Goal: Information Seeking & Learning: Check status

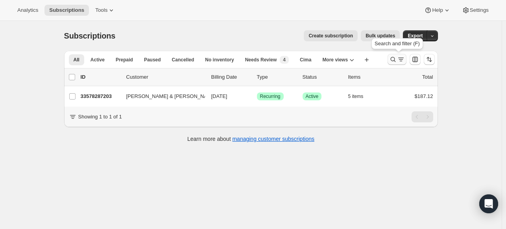
click at [396, 59] on icon "Search and filter results" at bounding box center [393, 59] width 8 height 8
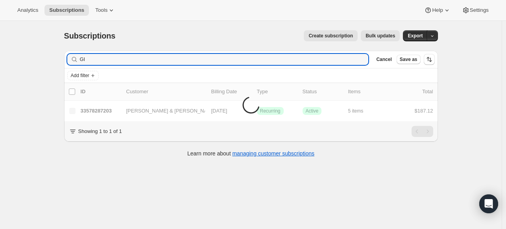
type input "G"
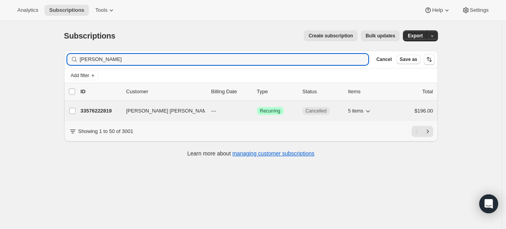
type input "Myriah Mutrux"
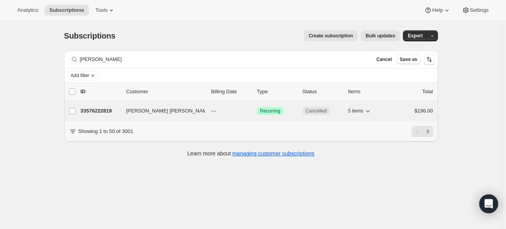
click at [100, 109] on p "33576222819" at bounding box center [100, 111] width 39 height 8
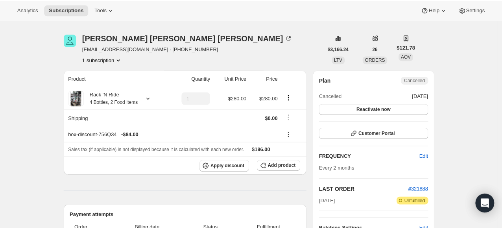
scroll to position [23, 0]
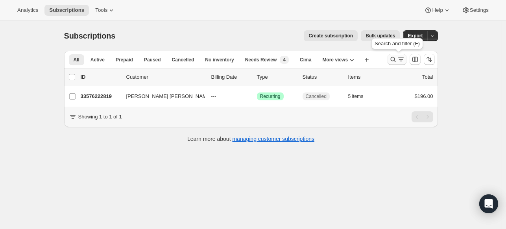
click at [394, 59] on icon "Search and filter results" at bounding box center [393, 59] width 8 height 8
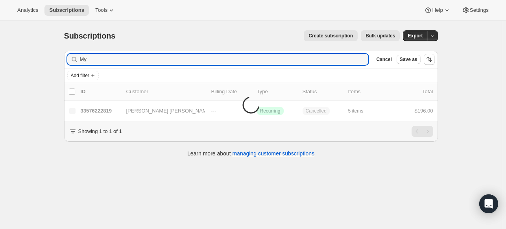
type input "M"
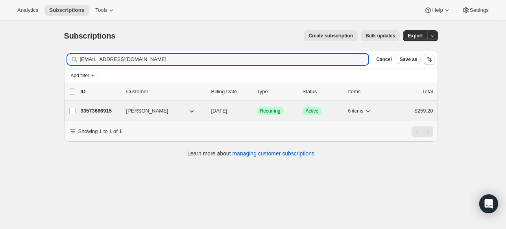
type input "cvarble21@gmail.com"
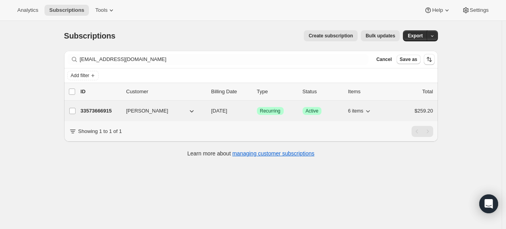
click at [102, 109] on p "33573666915" at bounding box center [100, 111] width 39 height 8
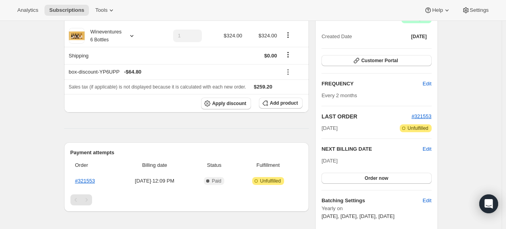
scroll to position [86, 0]
click at [95, 179] on link "#321553" at bounding box center [85, 181] width 20 height 6
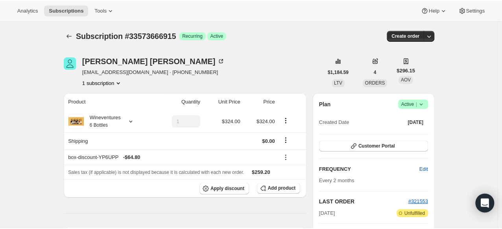
scroll to position [0, 0]
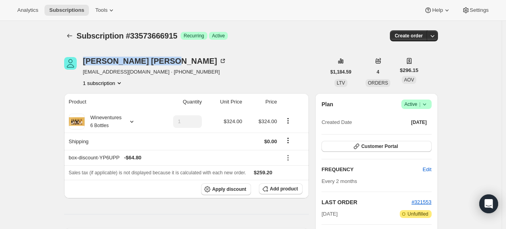
drag, startPoint x: 138, startPoint y: 59, endPoint x: 83, endPoint y: 59, distance: 55.1
click at [83, 59] on div "Caitlyn Varble cvarble21@gmail.com · +18596097673 1 subscription" at bounding box center [195, 72] width 262 height 30
copy div "Caitlyn Varble"
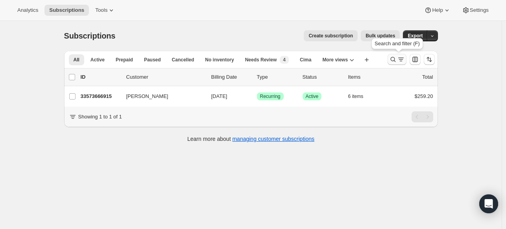
click at [395, 59] on icon "Search and filter results" at bounding box center [393, 59] width 8 height 8
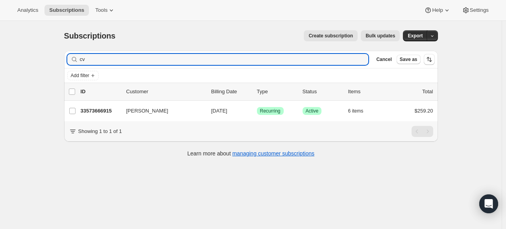
type input "c"
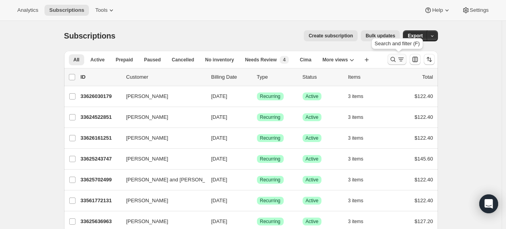
click at [391, 58] on icon "Search and filter results" at bounding box center [393, 59] width 8 height 8
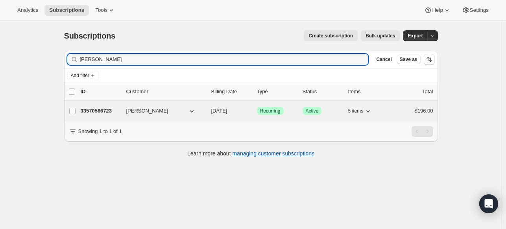
type input "Kim Scarlata"
click at [103, 109] on p "33570586723" at bounding box center [100, 111] width 39 height 8
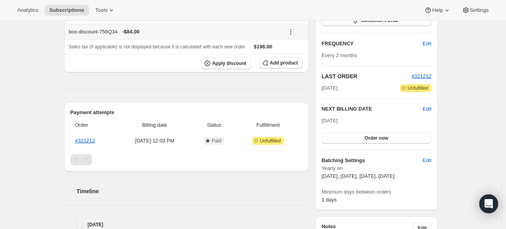
scroll to position [127, 0]
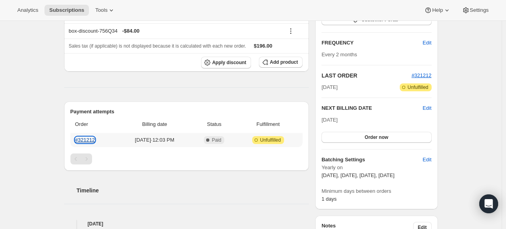
click at [90, 138] on link "#321212" at bounding box center [85, 140] width 20 height 6
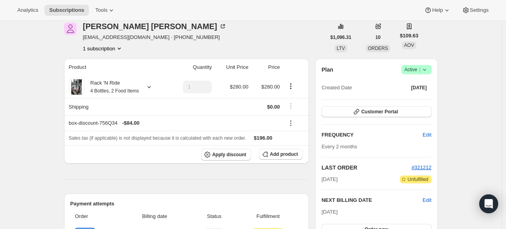
scroll to position [0, 0]
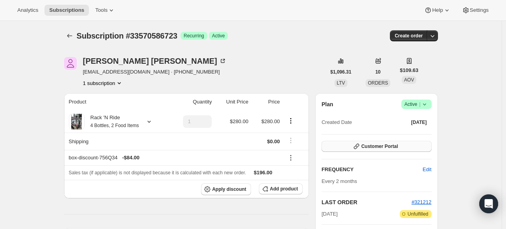
click at [401, 148] on button "Customer Portal" at bounding box center [377, 146] width 110 height 11
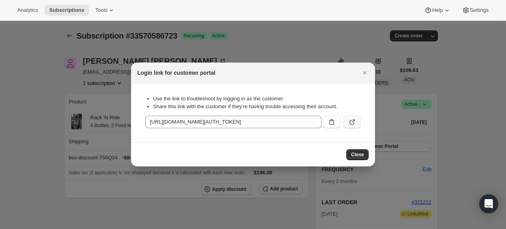
click at [351, 121] on icon ":rc7:" at bounding box center [352, 122] width 8 height 8
click at [364, 74] on icon "Close" at bounding box center [365, 73] width 8 height 8
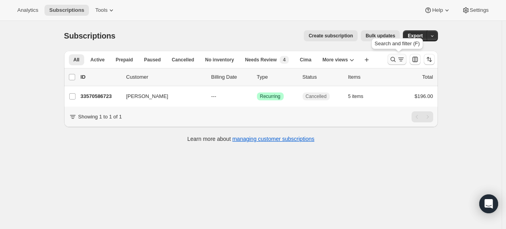
click at [397, 59] on icon "Search and filter results" at bounding box center [393, 59] width 8 height 8
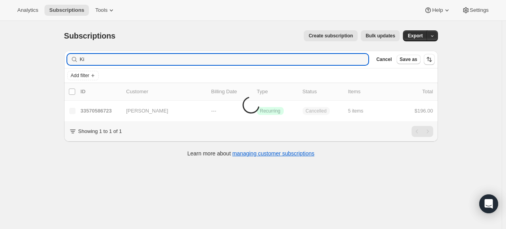
type input "K"
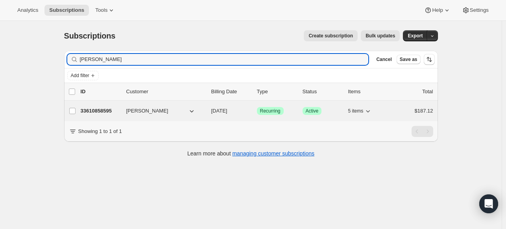
type input "[PERSON_NAME]"
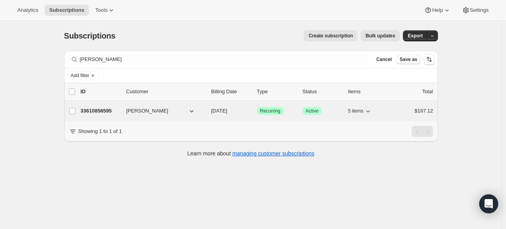
click at [110, 109] on p "33610858595" at bounding box center [100, 111] width 39 height 8
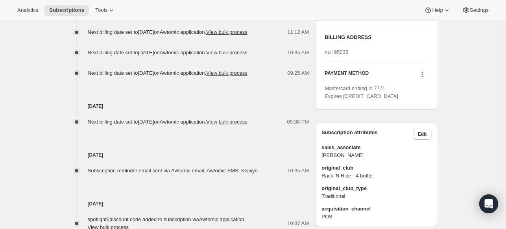
scroll to position [448, 0]
click at [422, 79] on icon at bounding box center [422, 75] width 8 height 8
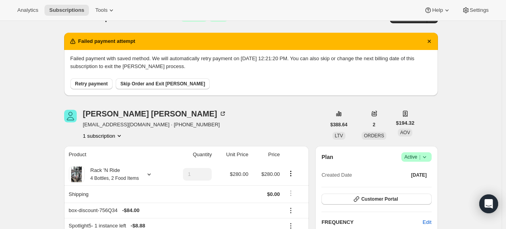
scroll to position [18, 0]
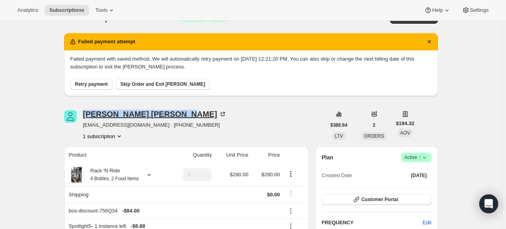
drag, startPoint x: 163, startPoint y: 113, endPoint x: 85, endPoint y: 111, distance: 77.6
click at [85, 111] on div "Rebecca McDermott" at bounding box center [155, 114] width 144 height 8
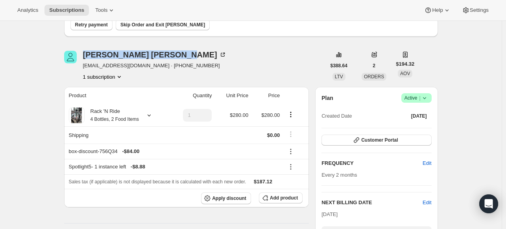
scroll to position [0, 0]
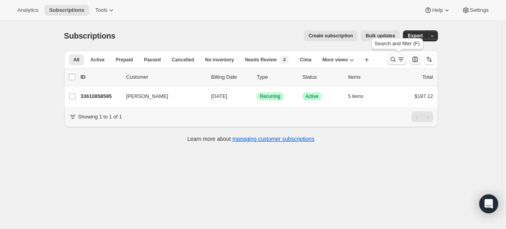
click at [397, 60] on icon "Search and filter results" at bounding box center [393, 59] width 8 height 8
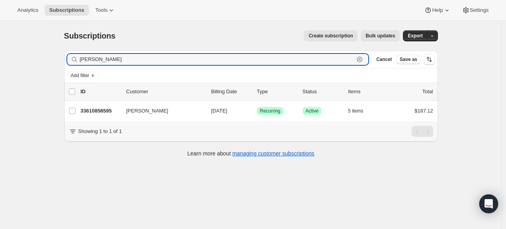
click at [360, 59] on icon "button" at bounding box center [360, 59] width 8 height 8
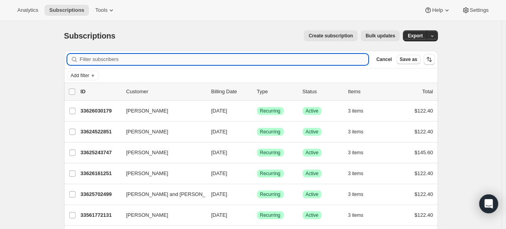
click at [361, 60] on input "Filter subscribers" at bounding box center [224, 59] width 289 height 11
paste input "SUHM MARY"
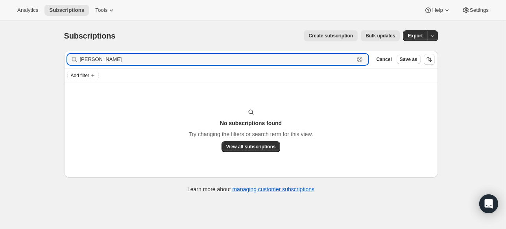
type input "SUHM MARY"
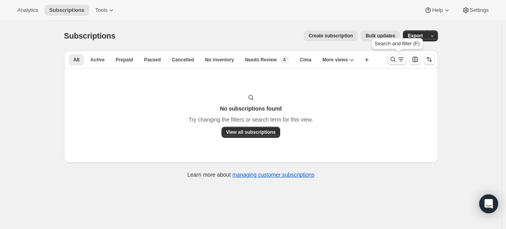
click at [397, 59] on icon "Search and filter results" at bounding box center [393, 59] width 8 height 8
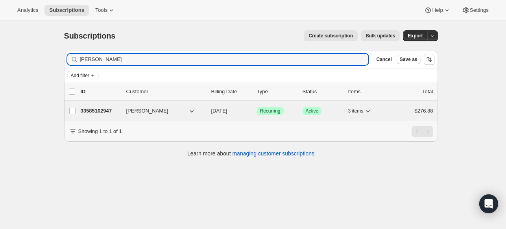
type input "SUHM"
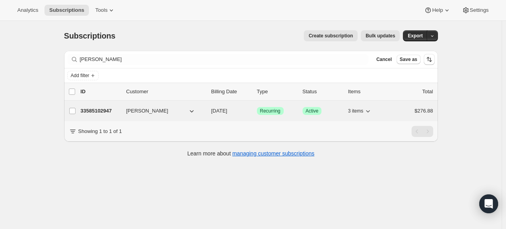
click at [101, 108] on p "33585102947" at bounding box center [100, 111] width 39 height 8
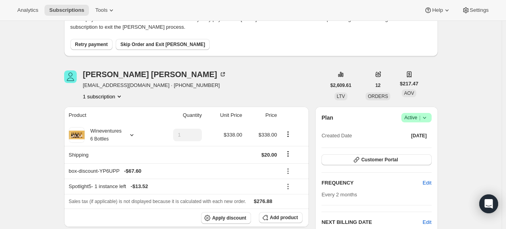
scroll to position [52, 0]
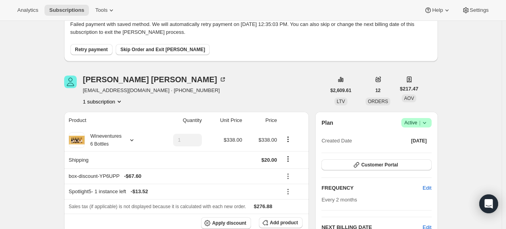
click at [94, 48] on span "Retry payment" at bounding box center [91, 49] width 33 height 6
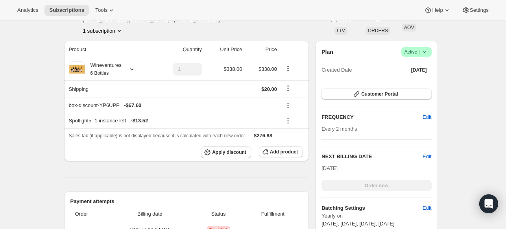
scroll to position [0, 0]
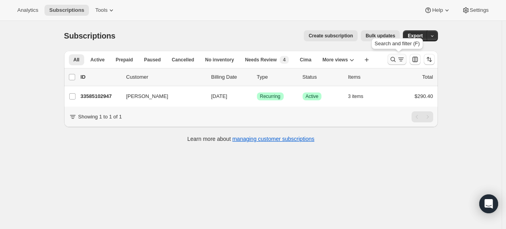
click at [396, 59] on icon "Search and filter results" at bounding box center [393, 59] width 8 height 8
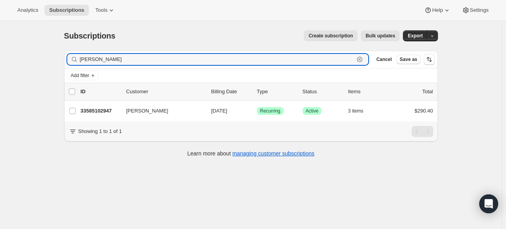
click at [362, 61] on icon "button" at bounding box center [360, 59] width 8 height 8
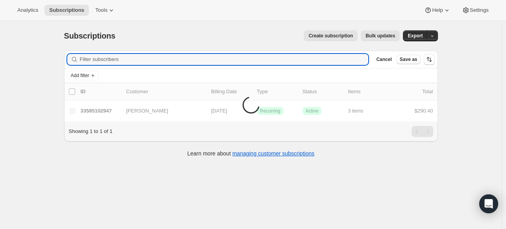
paste input "McDermott"
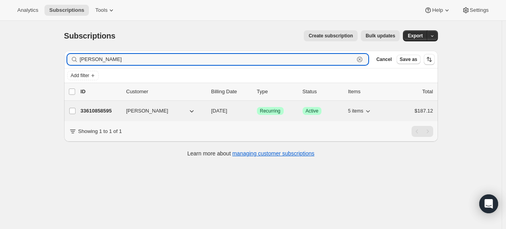
type input "McDermott"
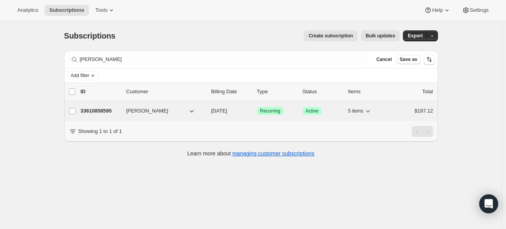
click at [105, 106] on div "33610858595 Rebecca McDermott 11/05/2025 Success Recurring Success Active 5 ite…" at bounding box center [257, 110] width 353 height 11
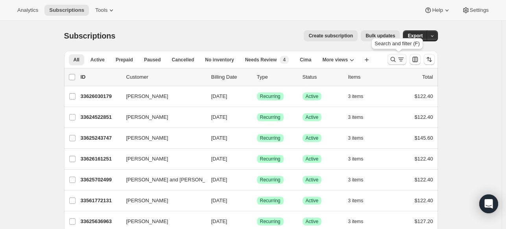
click at [392, 59] on icon "Search and filter results" at bounding box center [393, 59] width 8 height 8
click at [394, 61] on icon "Search and filter results" at bounding box center [392, 59] width 5 height 5
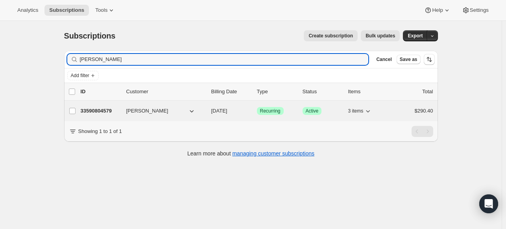
type input "Chris Funk"
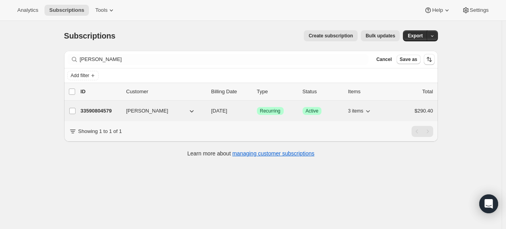
click at [107, 110] on p "33590804579" at bounding box center [100, 111] width 39 height 8
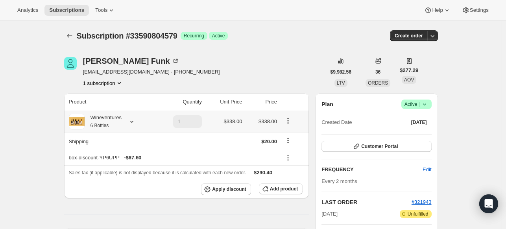
scroll to position [37, 0]
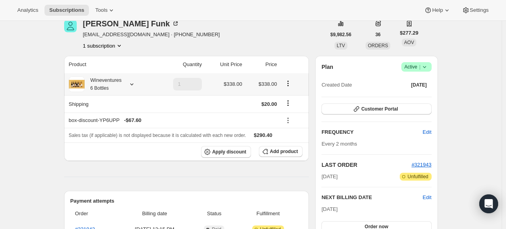
click at [136, 81] on icon at bounding box center [132, 84] width 8 height 8
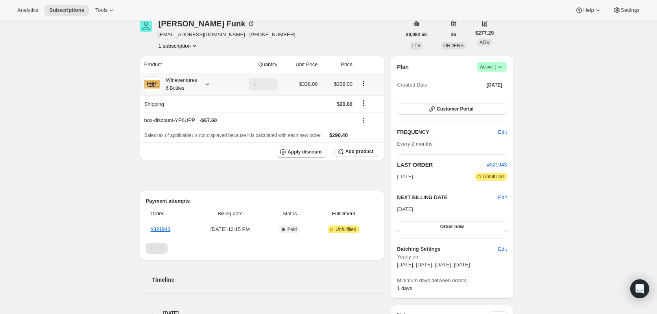
click at [210, 85] on icon at bounding box center [207, 84] width 8 height 8
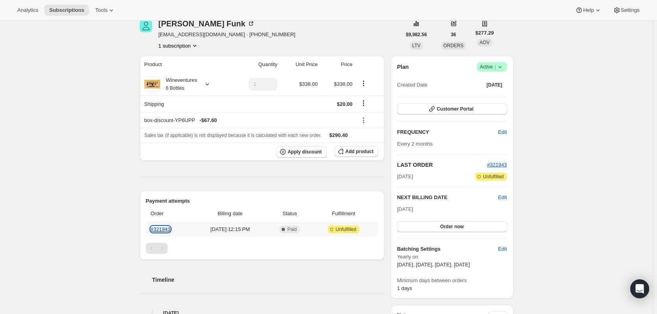
click at [167, 229] on link "#321943" at bounding box center [161, 229] width 20 height 6
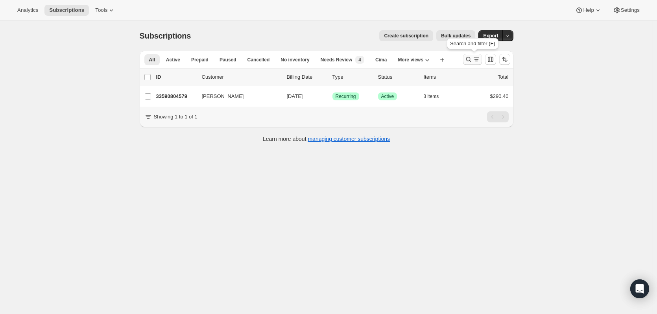
click at [469, 63] on icon "Search and filter results" at bounding box center [469, 59] width 8 height 8
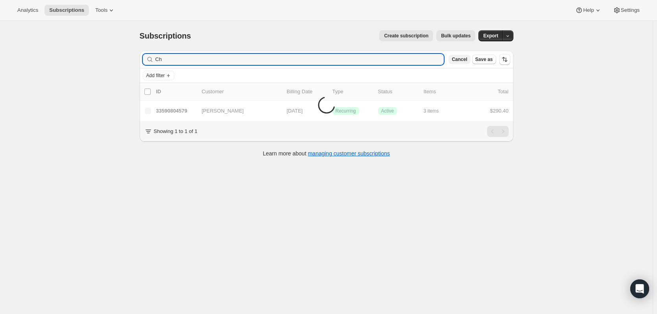
type input "C"
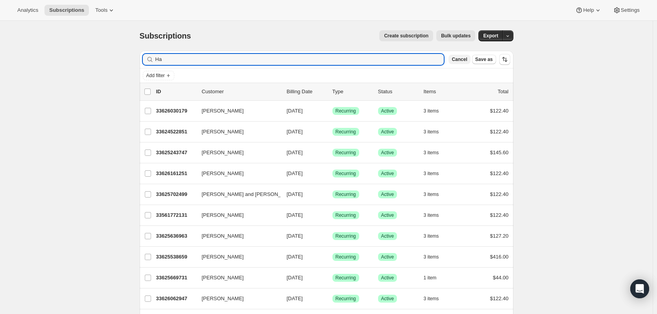
type input "H"
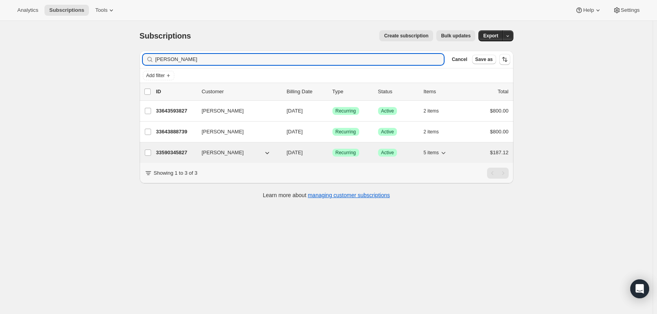
type input "Harter"
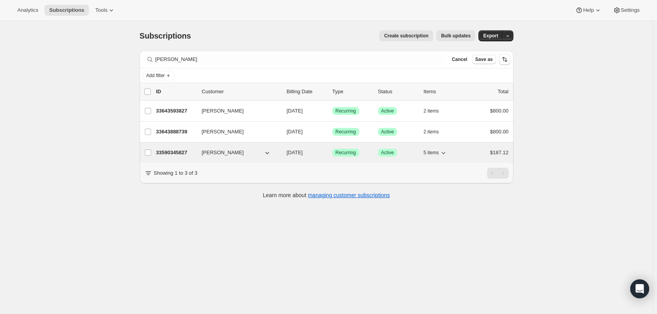
click at [186, 152] on p "33590345827" at bounding box center [175, 153] width 39 height 8
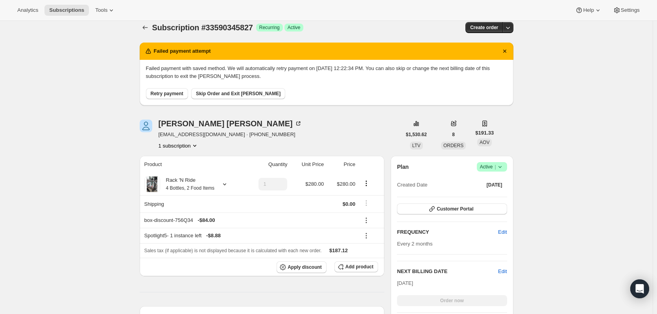
scroll to position [9, 0]
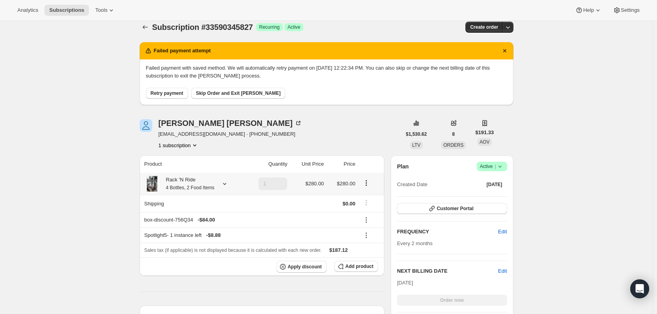
click at [228, 183] on icon at bounding box center [225, 184] width 8 height 8
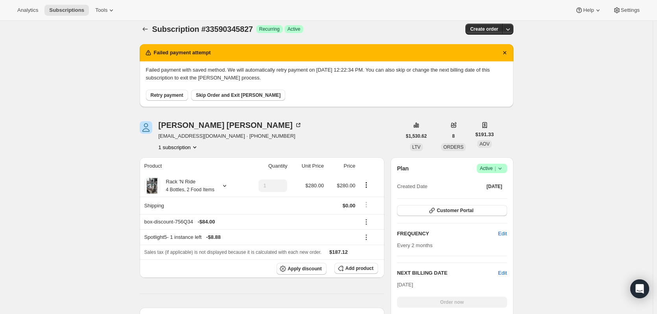
scroll to position [0, 0]
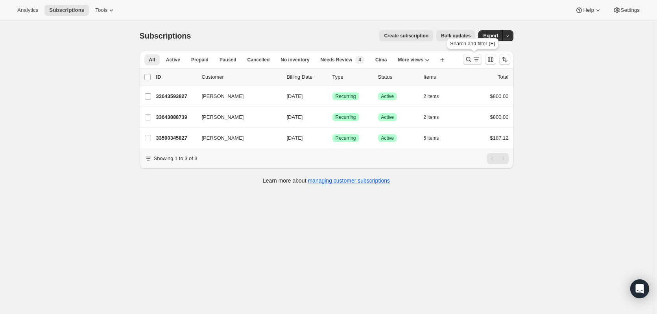
click at [472, 60] on icon "Search and filter results" at bounding box center [469, 59] width 8 height 8
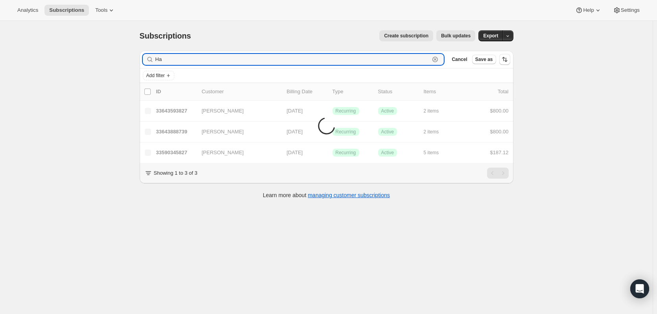
type input "H"
paste input "Rachel Davies"
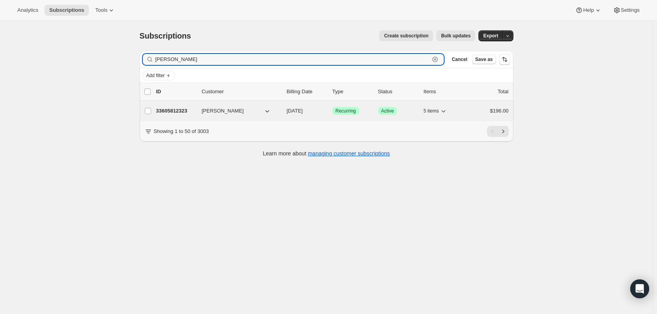
type input "Rachel Davies"
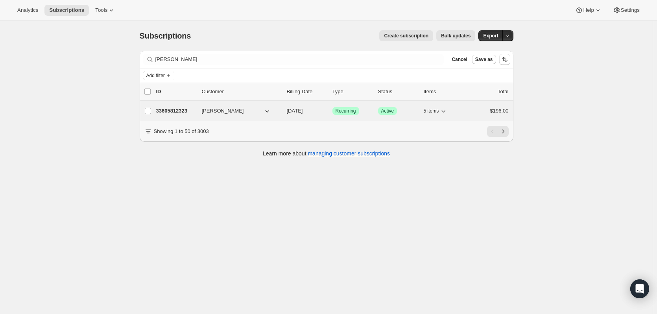
click at [183, 108] on p "33605812323" at bounding box center [175, 111] width 39 height 8
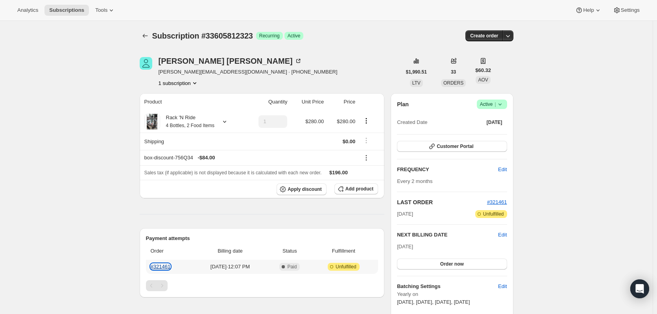
click at [169, 229] on link "#321461" at bounding box center [161, 267] width 20 height 6
click at [459, 148] on span "Customer Portal" at bounding box center [455, 146] width 37 height 6
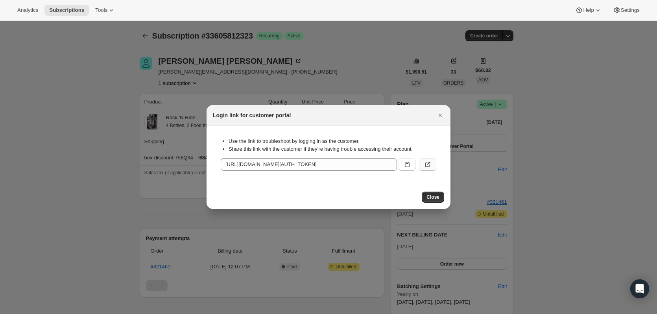
click at [425, 165] on icon ":r1aq:" at bounding box center [428, 165] width 8 height 8
click at [427, 198] on span "Close" at bounding box center [433, 197] width 13 height 6
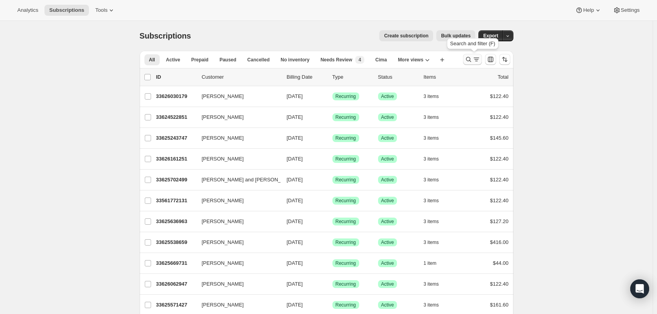
click at [468, 58] on icon "Search and filter results" at bounding box center [469, 59] width 8 height 8
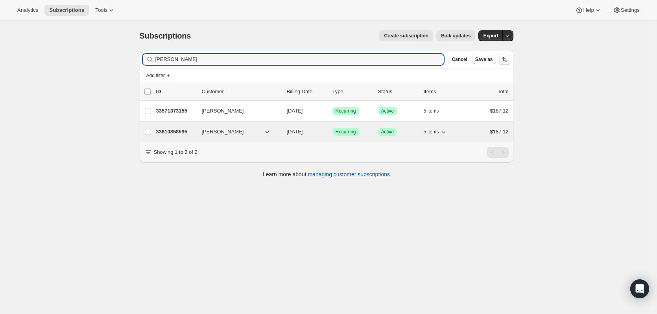
type input "rebecca mc"
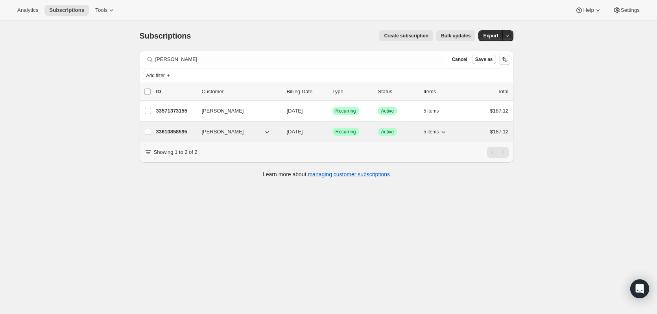
click at [179, 131] on p "33610858595" at bounding box center [175, 132] width 39 height 8
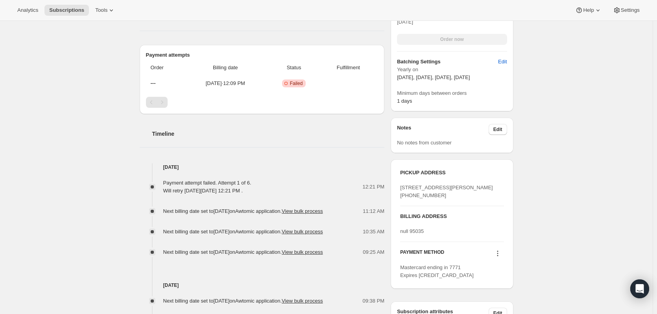
scroll to position [276, 0]
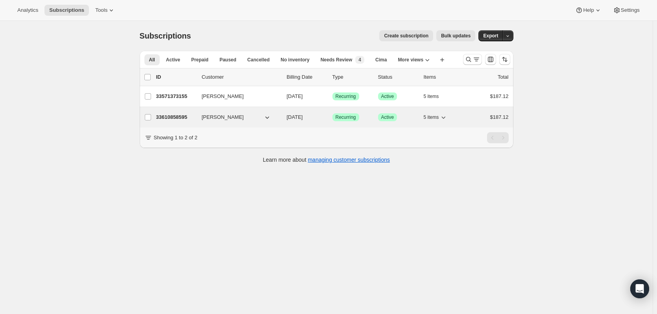
click at [179, 119] on p "33610858595" at bounding box center [175, 117] width 39 height 8
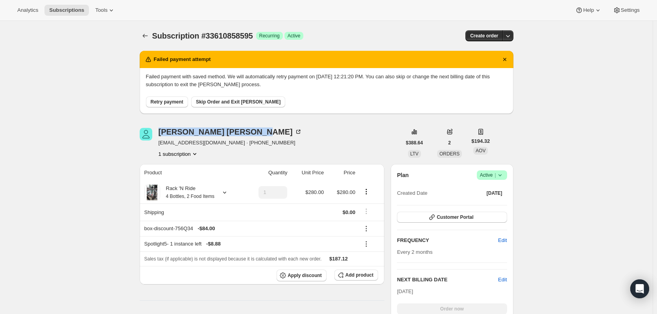
drag, startPoint x: 239, startPoint y: 132, endPoint x: 158, endPoint y: 131, distance: 81.1
click at [158, 131] on div "Rebecca McDermott rmcd75@yahoo.com · +15627604952 1 subscription" at bounding box center [271, 143] width 262 height 30
copy div "Rebecca McDermott"
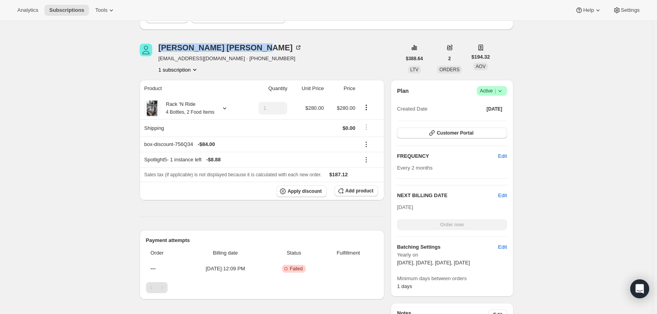
scroll to position [84, 0]
click at [590, 140] on div "Subscription #33610858595. This page is ready Subscription #33610858595 Success…" at bounding box center [326, 319] width 653 height 764
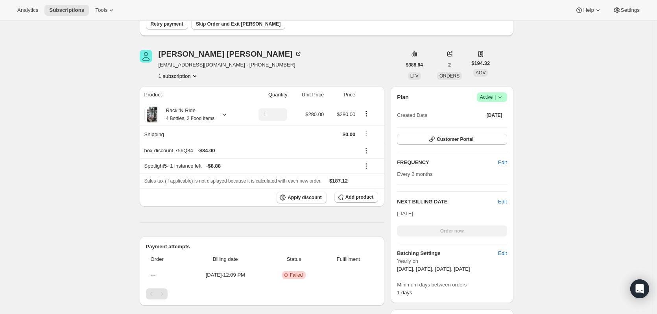
scroll to position [73, 0]
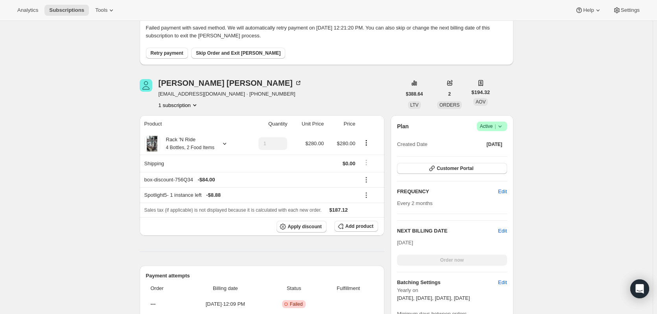
scroll to position [0, 0]
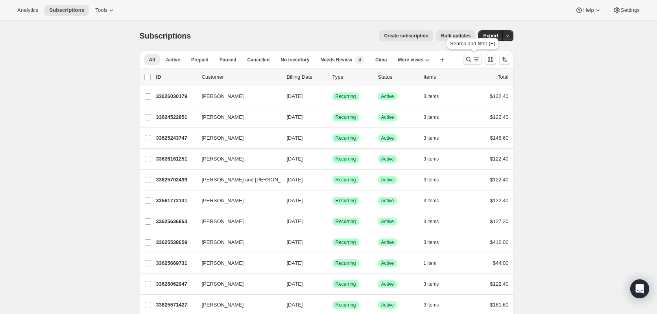
click at [472, 57] on icon "Search and filter results" at bounding box center [469, 59] width 8 height 8
